Goal: Transaction & Acquisition: Book appointment/travel/reservation

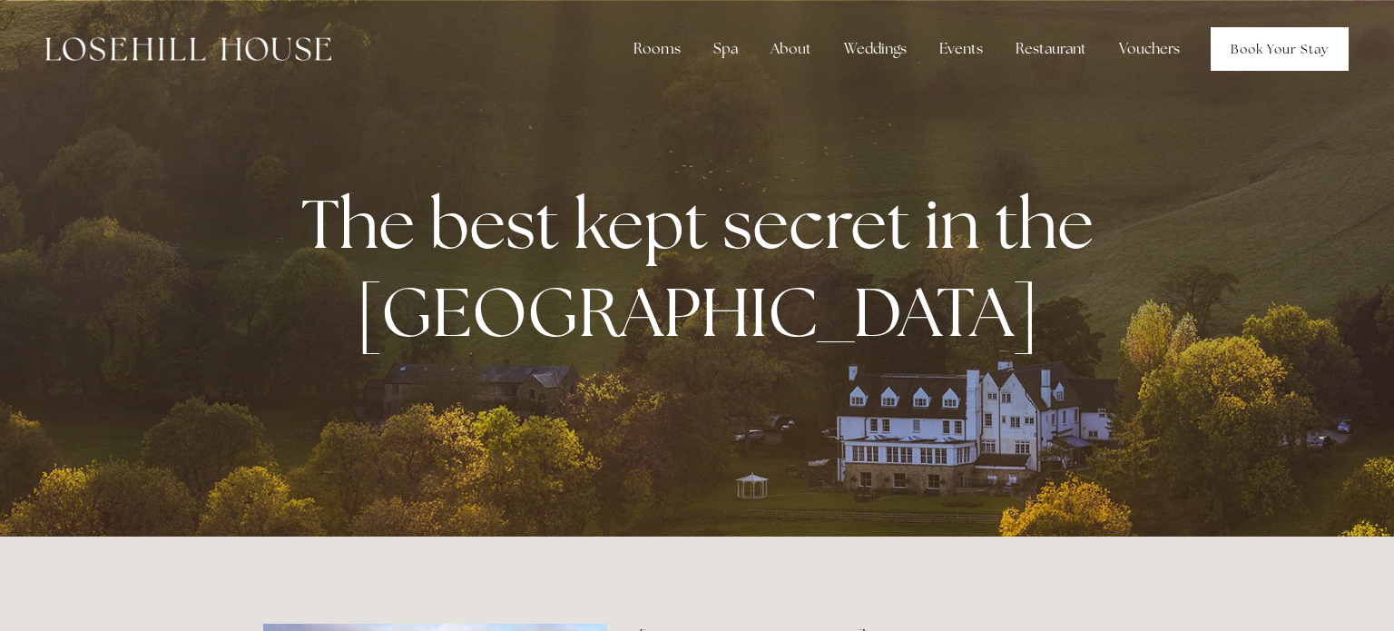
click at [1247, 44] on link "Book Your Stay" at bounding box center [1279, 49] width 138 height 44
click at [1234, 55] on link "Book Your Stay" at bounding box center [1279, 49] width 138 height 44
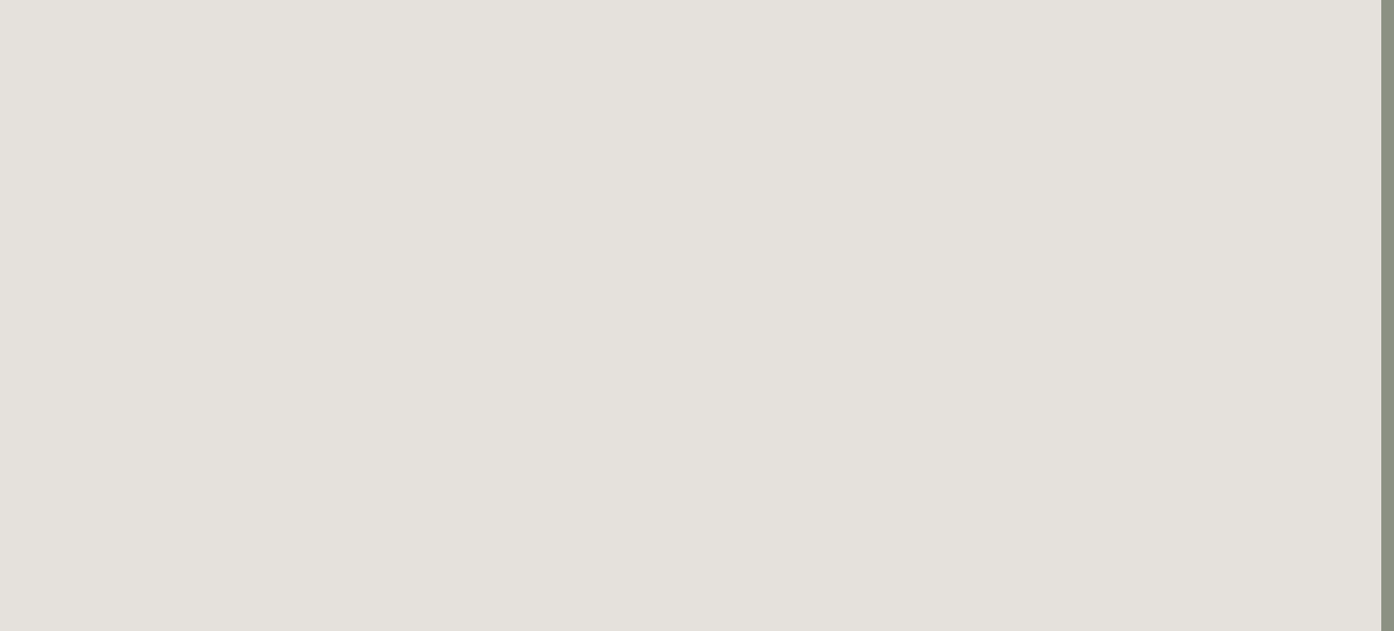
scroll to position [2999, 15]
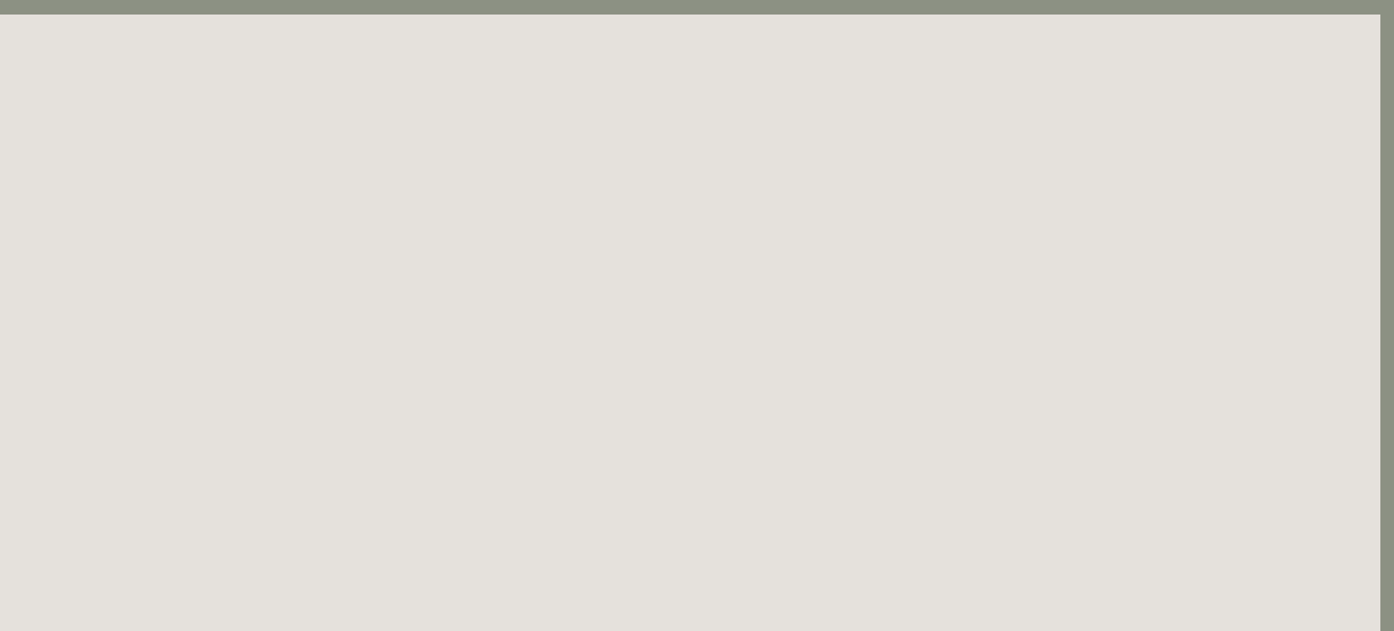
scroll to position [98, 14]
